Goal: Task Accomplishment & Management: Use online tool/utility

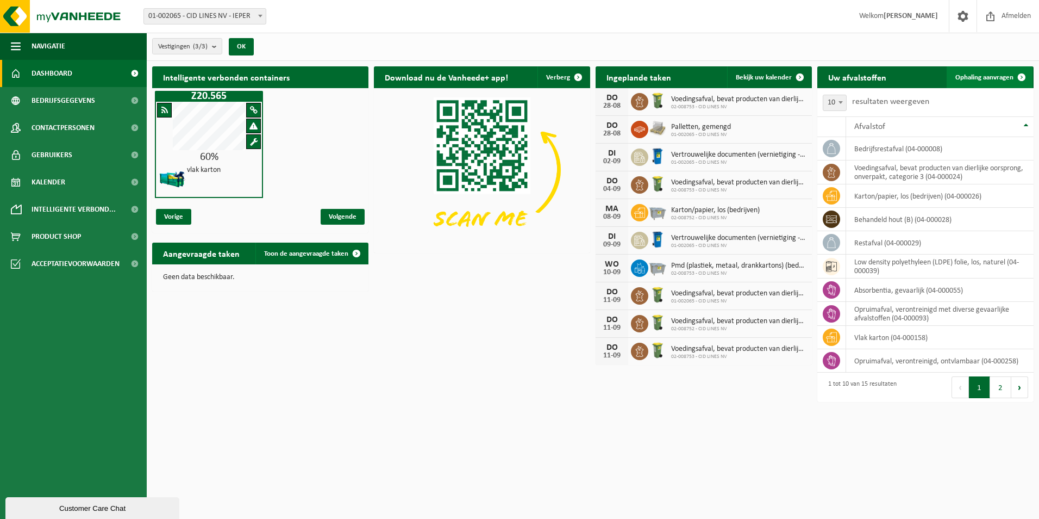
click at [1000, 76] on span "Ophaling aanvragen" at bounding box center [985, 77] width 58 height 7
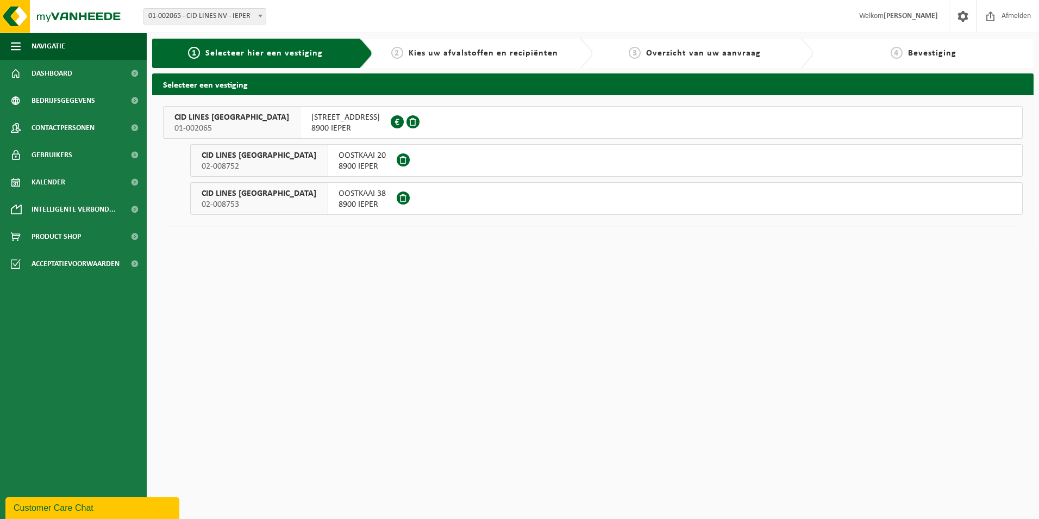
click at [311, 127] on span "8900 IEPER" at bounding box center [345, 128] width 68 height 11
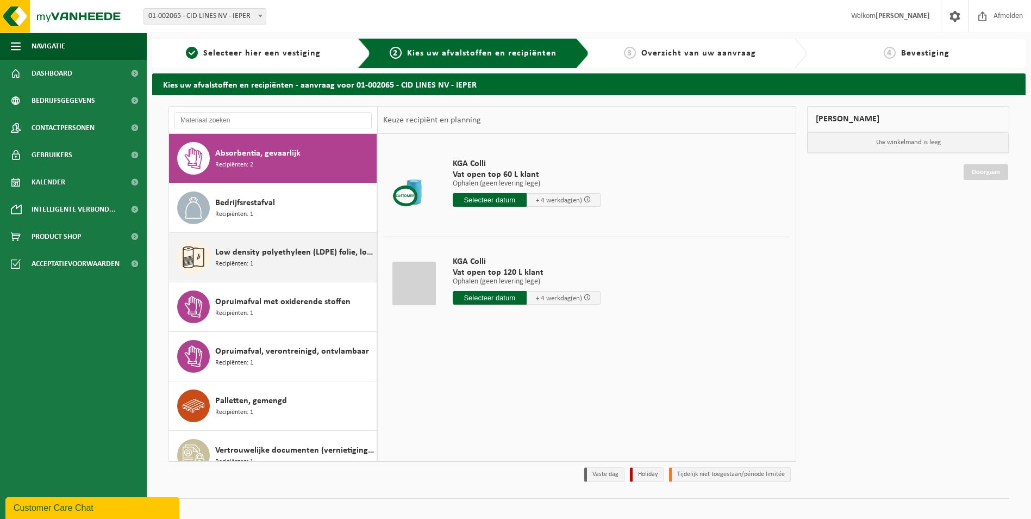
click at [258, 259] on div "Low density polyethyleen (LDPE) folie, los, naturel Recipiënten: 1" at bounding box center [294, 257] width 159 height 33
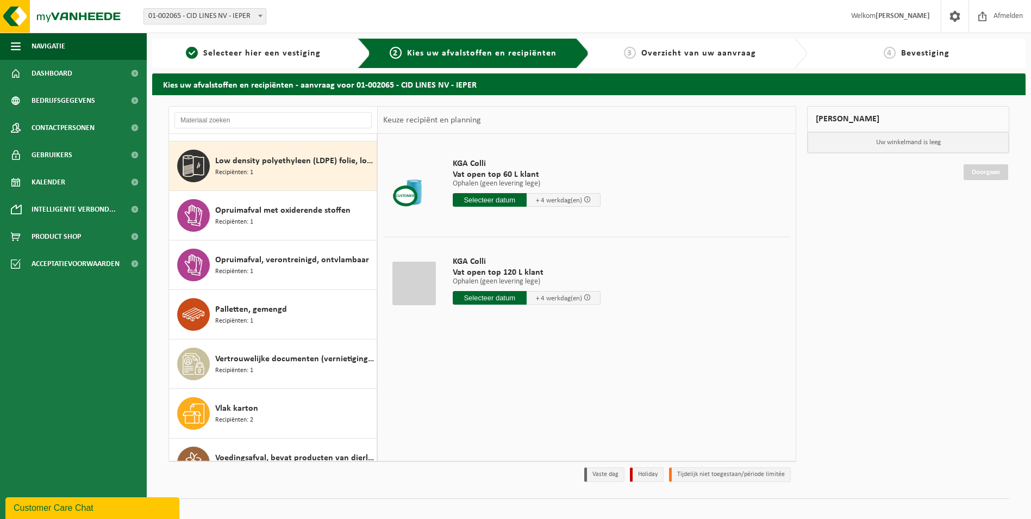
scroll to position [99, 0]
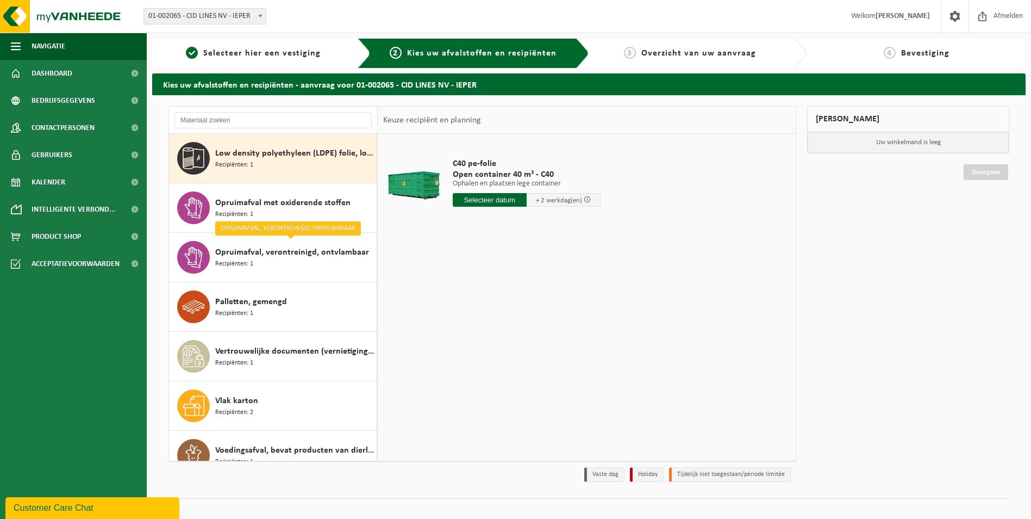
click at [512, 202] on input "text" at bounding box center [490, 200] width 74 height 14
click at [481, 201] on input "text" at bounding box center [490, 200] width 74 height 14
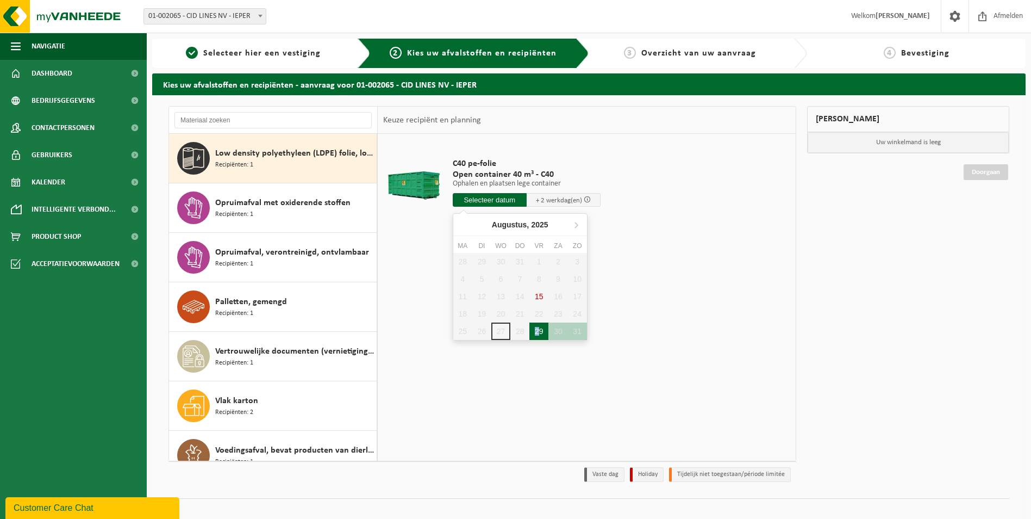
click at [537, 330] on div "29" at bounding box center [538, 330] width 19 height 17
type input "Van 2025-08-29"
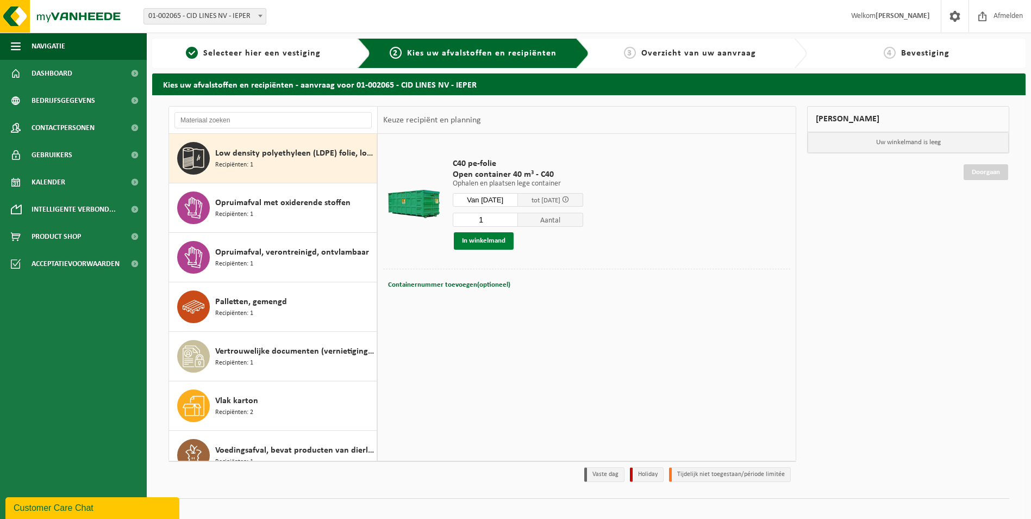
click at [487, 241] on button "In winkelmand" at bounding box center [484, 240] width 60 height 17
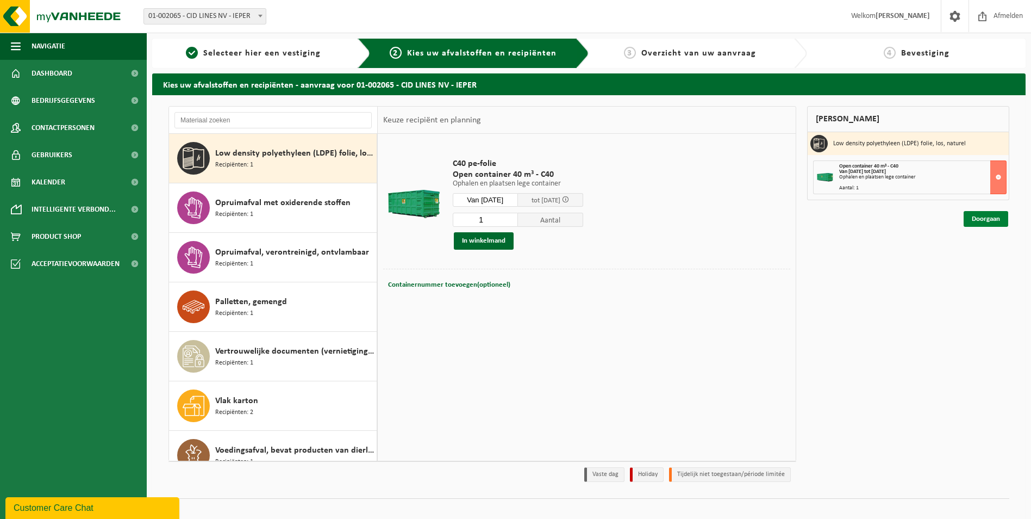
click at [988, 218] on link "Doorgaan" at bounding box center [986, 219] width 45 height 16
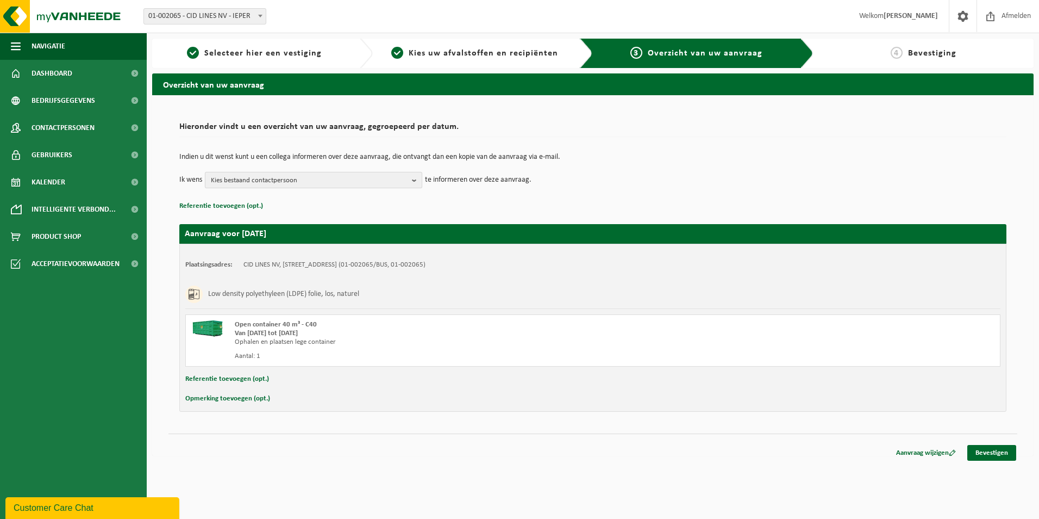
click at [416, 179] on b "button" at bounding box center [417, 179] width 10 height 15
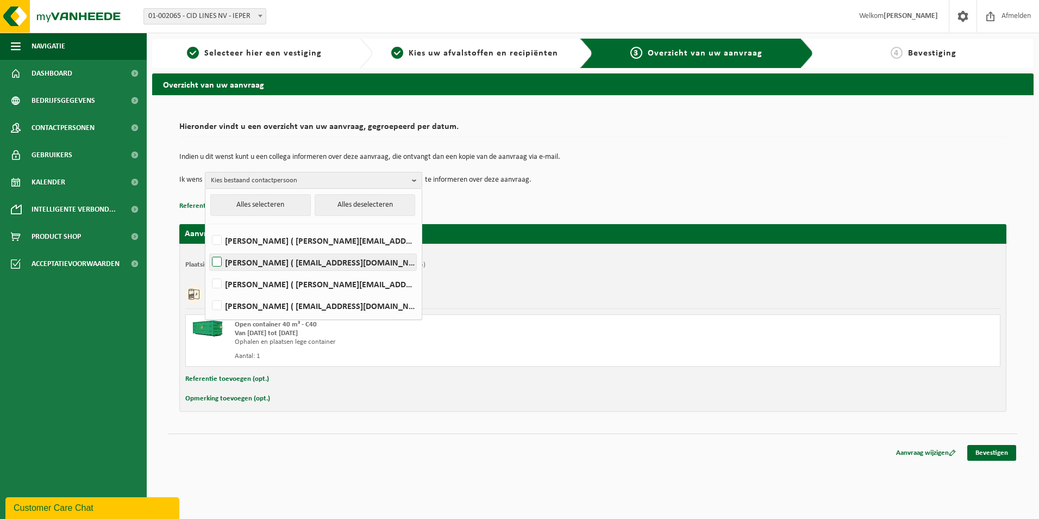
click at [322, 264] on label "AMBER BOUDEN ( amber.bouden@cidlines.com )" at bounding box center [313, 262] width 207 height 16
click at [208, 248] on input "AMBER BOUDEN ( amber.bouden@cidlines.com )" at bounding box center [208, 248] width 1 height 1
checkbox input "true"
click at [1000, 450] on link "Bevestigen" at bounding box center [992, 453] width 49 height 16
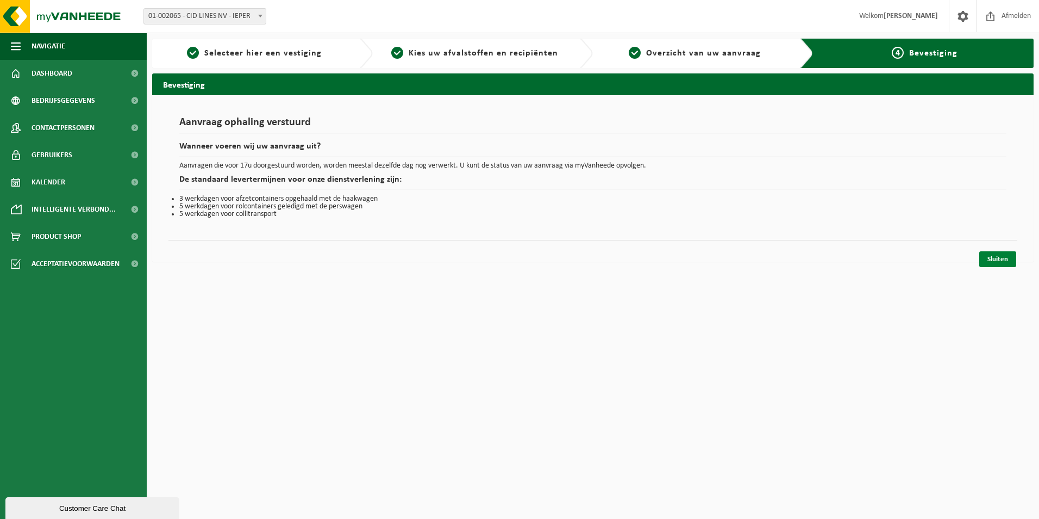
click at [1002, 258] on link "Sluiten" at bounding box center [998, 259] width 37 height 16
